Goal: Task Accomplishment & Management: Use online tool/utility

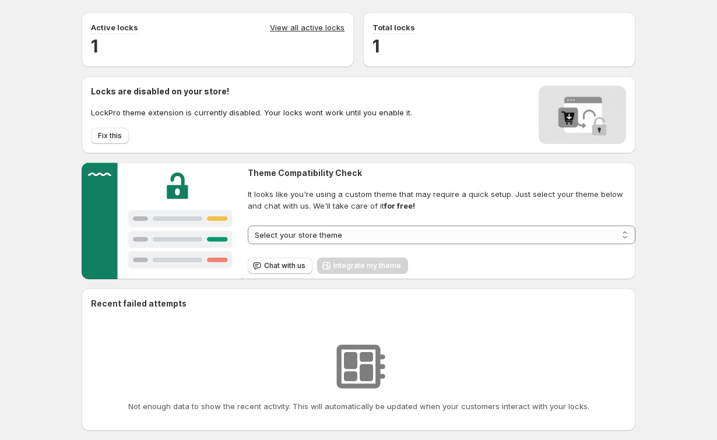
scroll to position [41, 0]
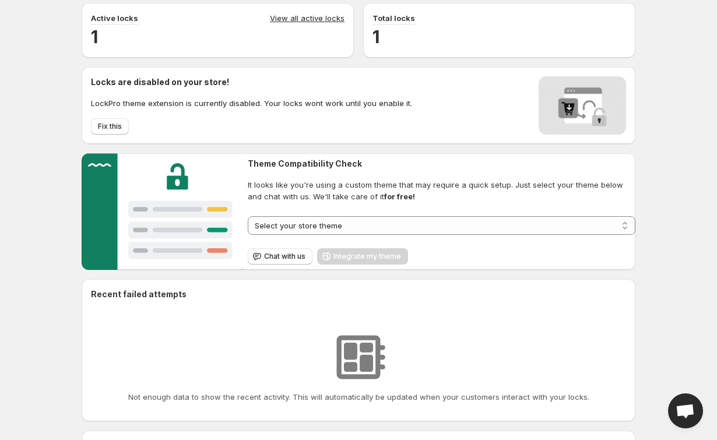
click at [304, 22] on link "View all active locks" at bounding box center [307, 18] width 75 height 13
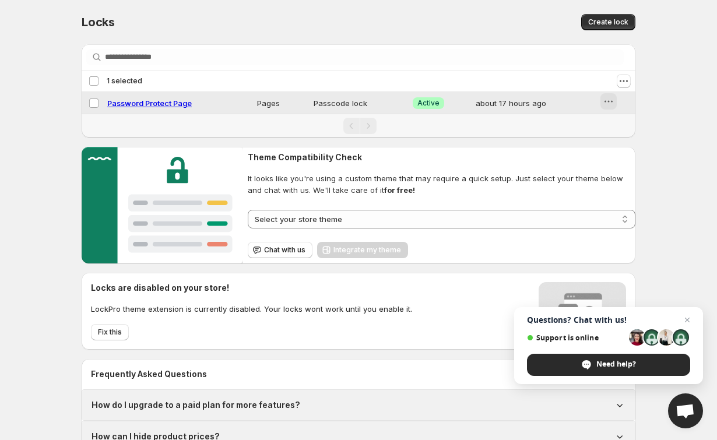
click at [608, 96] on icon "button" at bounding box center [609, 102] width 12 height 12
click at [612, 121] on span "Preview" at bounding box center [623, 127] width 29 height 12
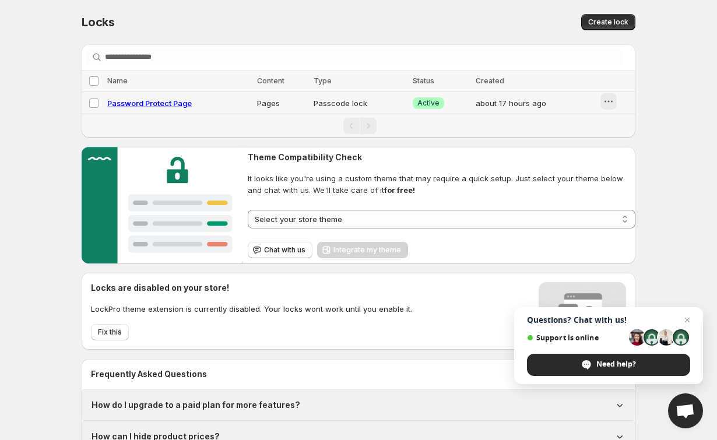
click at [608, 103] on icon "button" at bounding box center [609, 102] width 12 height 12
click at [511, 152] on h2 "Theme Compatibility Check" at bounding box center [442, 158] width 388 height 12
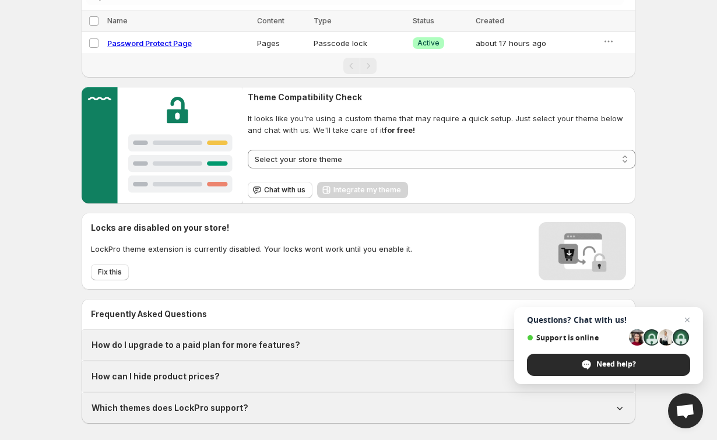
scroll to position [64, 0]
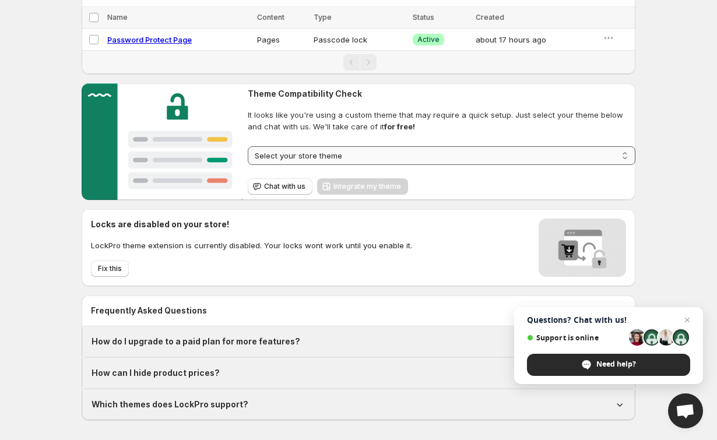
select select "******"
click at [385, 190] on span "Integrate my theme" at bounding box center [368, 186] width 68 height 9
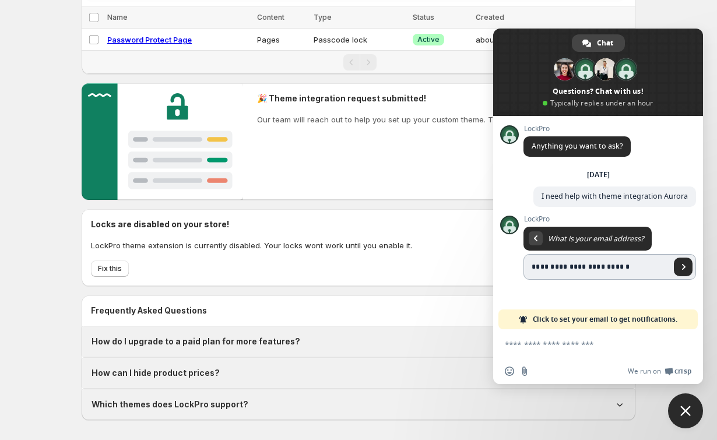
type input "**********"
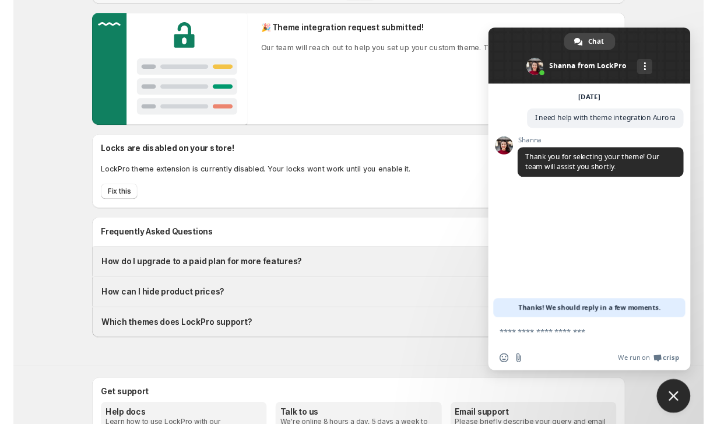
scroll to position [138, 0]
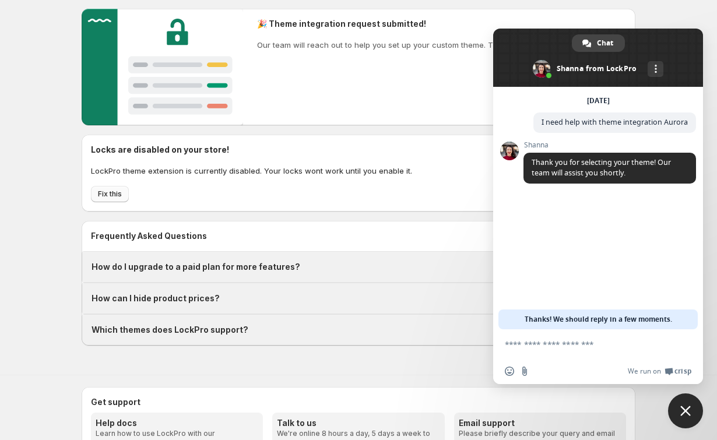
click at [113, 196] on span "Fix this" at bounding box center [110, 194] width 24 height 9
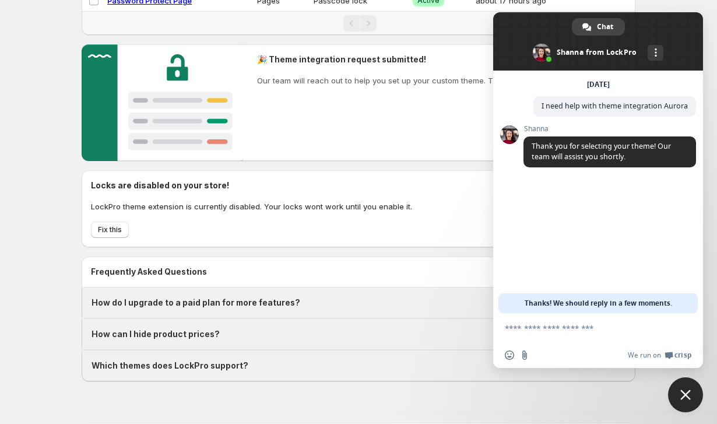
scroll to position [0, 0]
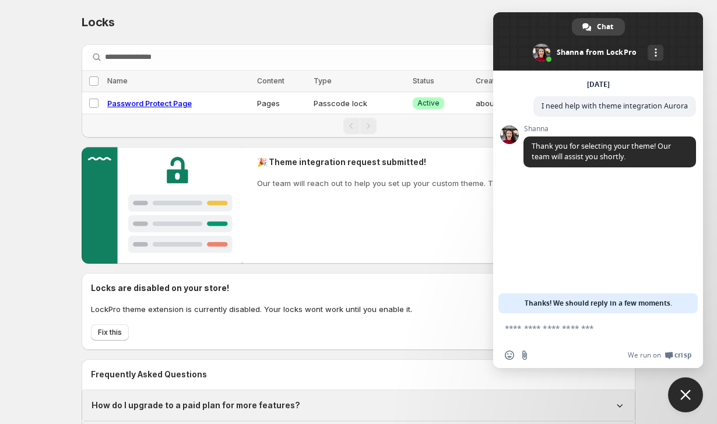
click at [534, 325] on textarea "Compose your message..." at bounding box center [585, 328] width 161 height 10
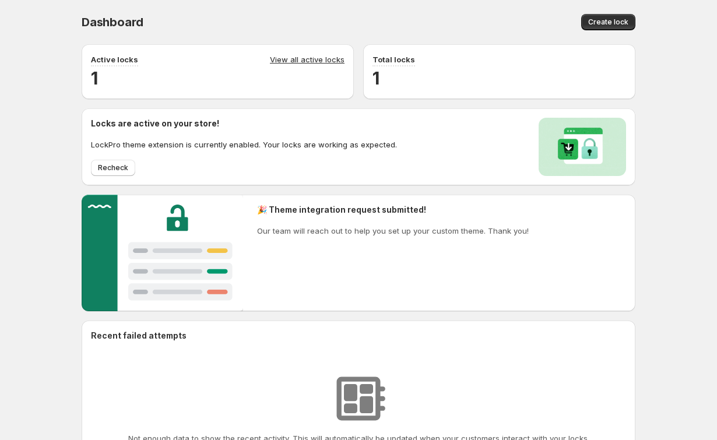
click at [292, 58] on link "View all active locks" at bounding box center [307, 60] width 75 height 13
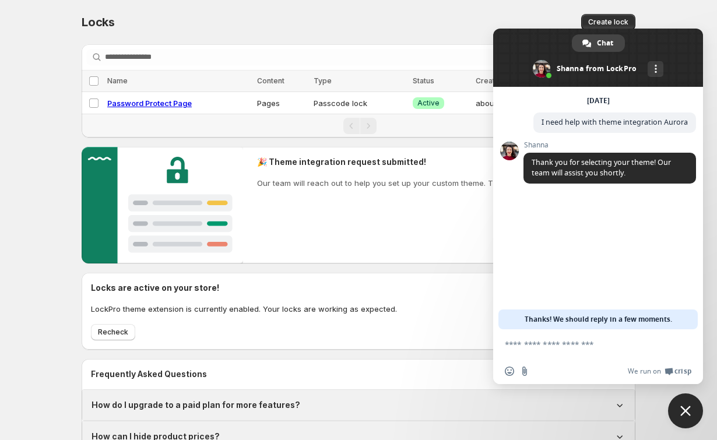
click at [668, 12] on div "Locks. This page is ready Locks Create lock Searching in all Loading locks… Loa…" at bounding box center [358, 242] width 717 height 484
click at [277, 101] on td "Pages" at bounding box center [282, 103] width 57 height 22
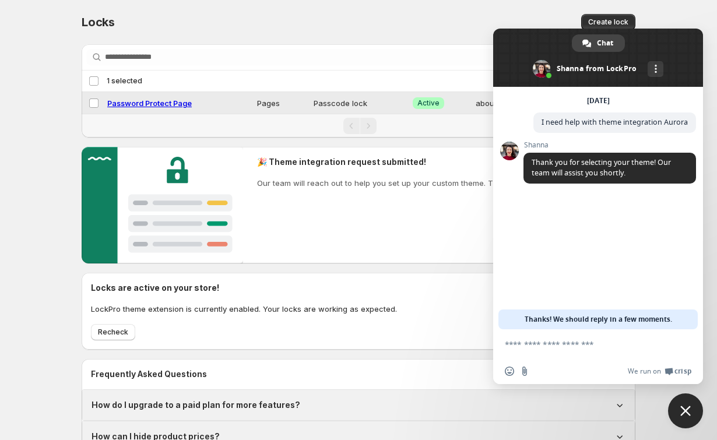
click at [170, 106] on span "Password Protect Page" at bounding box center [149, 103] width 85 height 9
select select "*****"
select select "******"
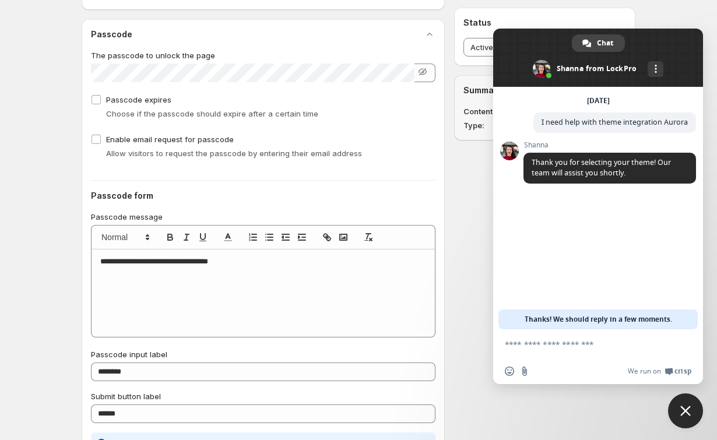
scroll to position [816, 0]
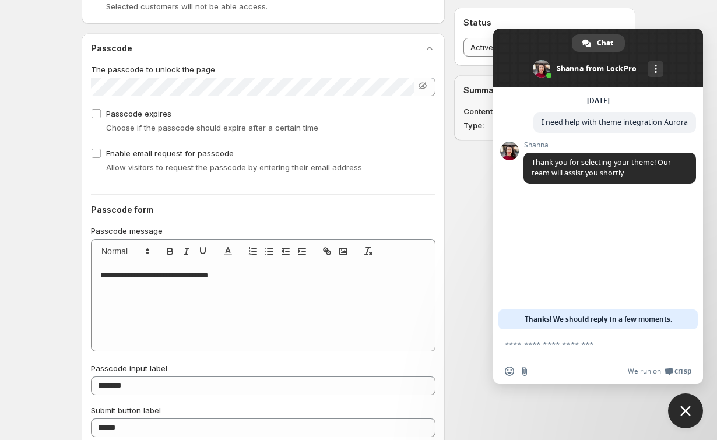
click at [693, 413] on span "Close chat" at bounding box center [685, 411] width 35 height 35
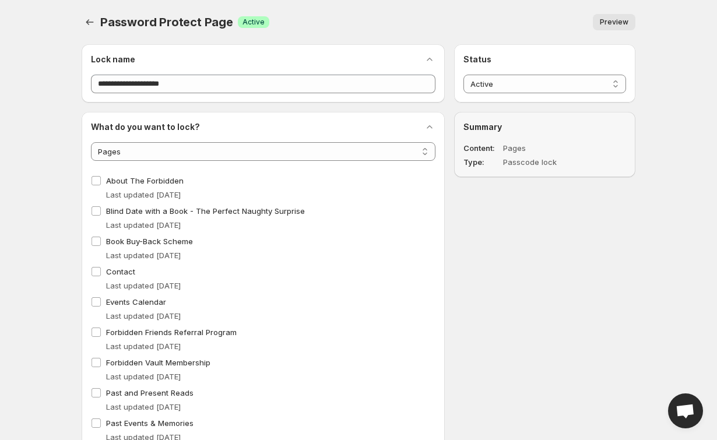
scroll to position [0, 0]
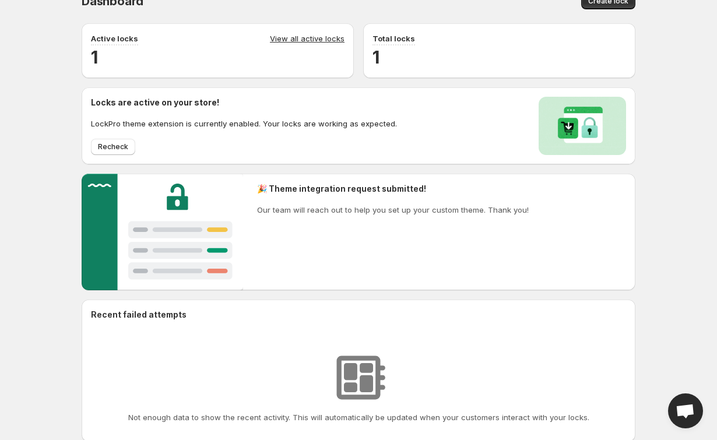
scroll to position [22, 0]
